Goal: Information Seeking & Learning: Learn about a topic

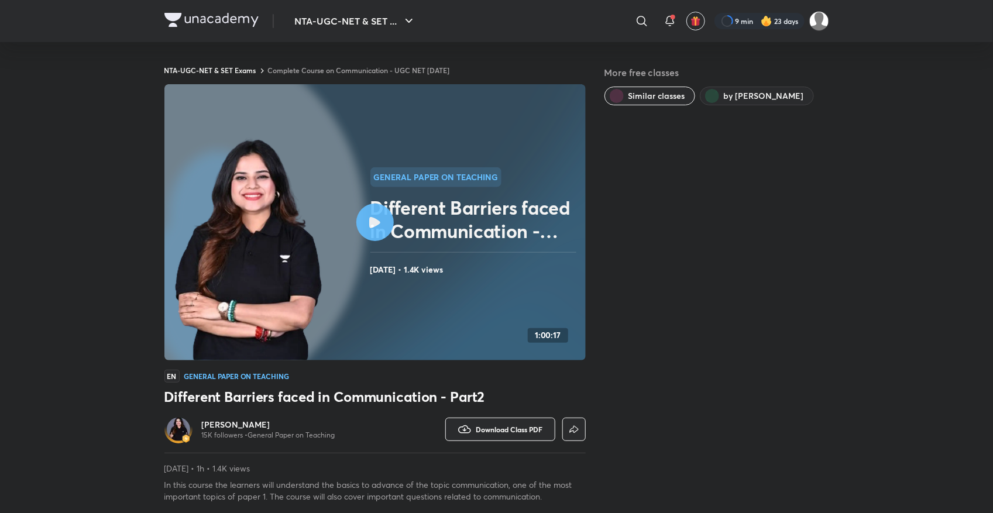
click at [378, 241] on h2 "Different Barriers faced in Communication - Part2" at bounding box center [475, 219] width 211 height 47
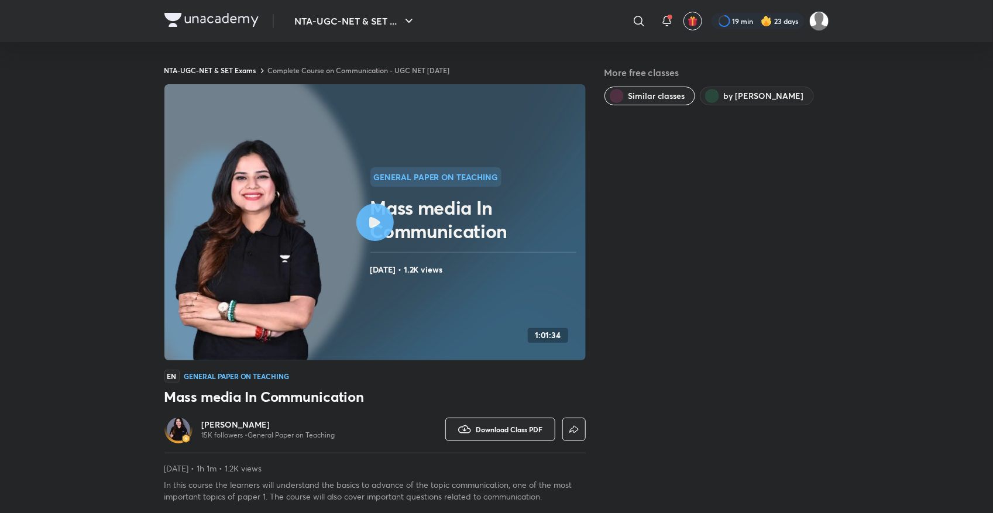
click at [316, 66] on link "Complete Course on Communication - UGC NET [DATE]" at bounding box center [359, 70] width 182 height 9
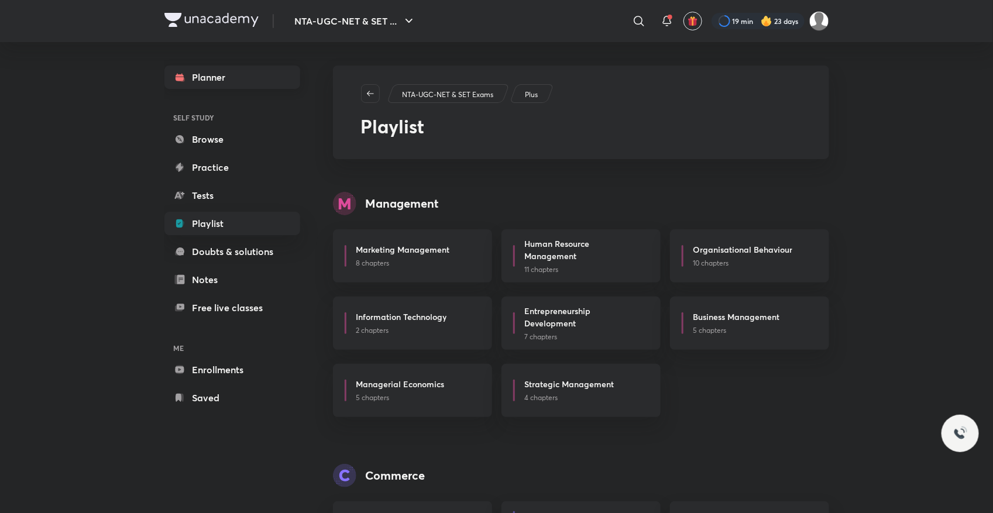
click at [214, 68] on link "Planner" at bounding box center [232, 77] width 136 height 23
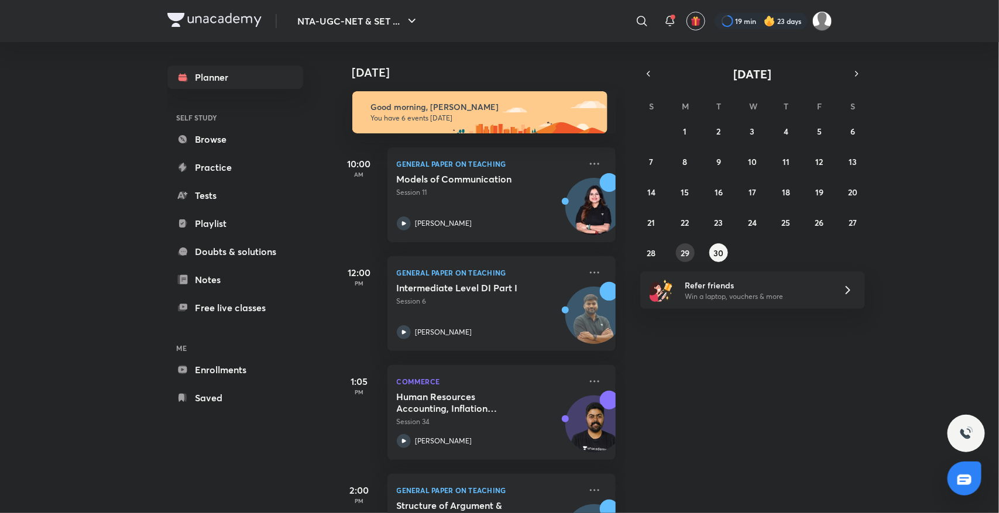
click at [682, 256] on abbr "29" at bounding box center [685, 253] width 9 height 11
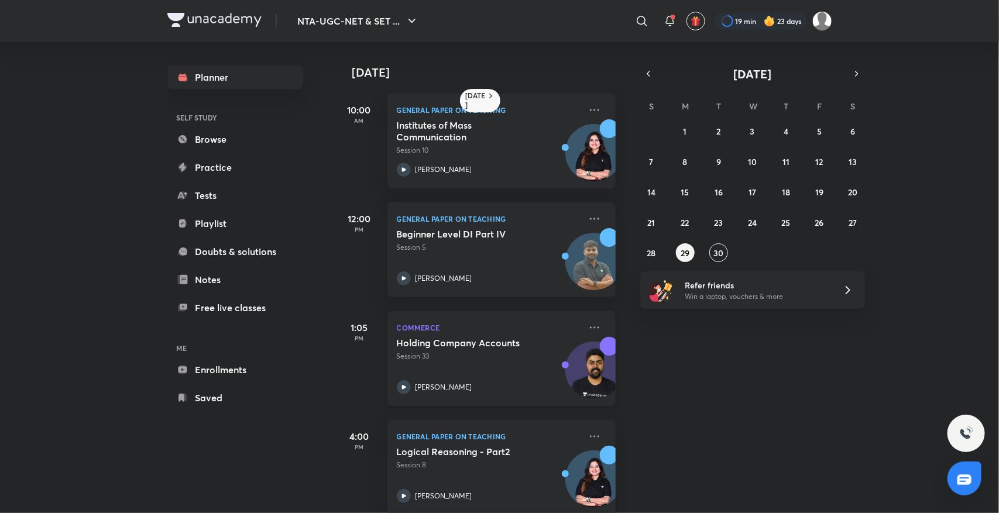
click at [434, 385] on p "Raghav Wadhwa" at bounding box center [443, 387] width 57 height 11
